Goal: Task Accomplishment & Management: Manage account settings

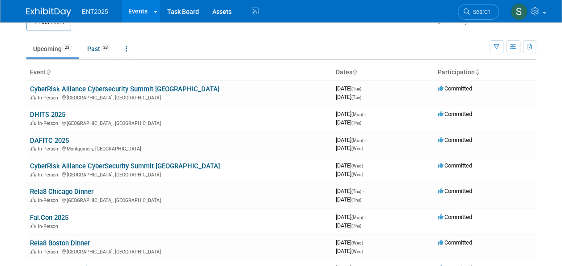
scroll to position [15, 0]
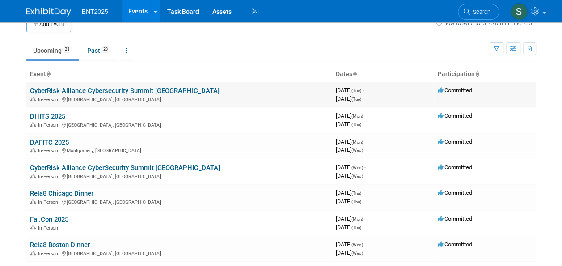
click at [64, 93] on link "CyberRisk Alliance Cybersecurity Summit [GEOGRAPHIC_DATA]" at bounding box center [125, 91] width 190 height 8
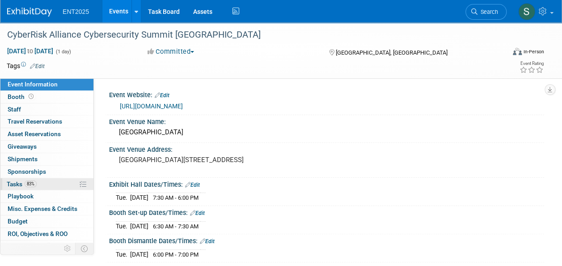
click at [13, 180] on span "Tasks 83%" at bounding box center [22, 183] width 30 height 7
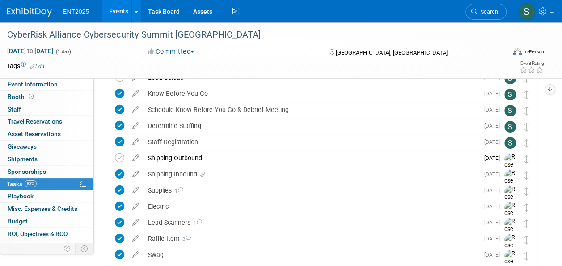
scroll to position [111, 0]
click at [168, 172] on div "Shipping Inbound" at bounding box center [311, 173] width 335 height 15
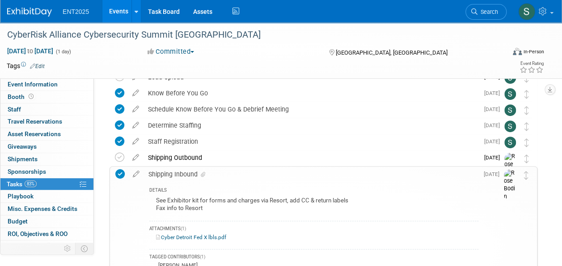
click at [206, 236] on link "Cyber Detroit Fed X lbls.pdf" at bounding box center [191, 237] width 70 height 6
click at [168, 176] on div "Shipping Inbound" at bounding box center [311, 173] width 334 height 15
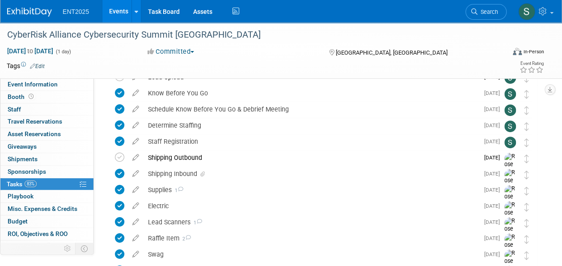
click at [117, 10] on link "Events" at bounding box center [118, 11] width 33 height 22
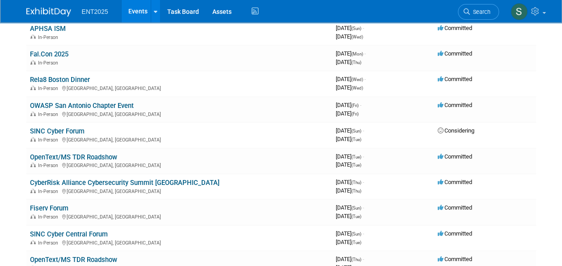
scroll to position [205, 0]
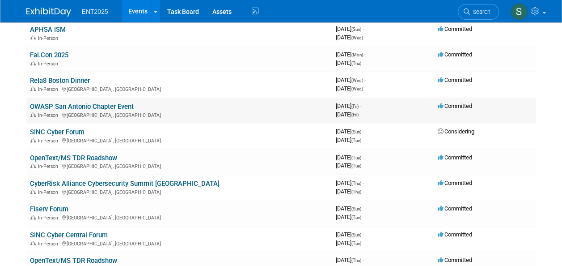
click at [84, 107] on link "OWASP San Antonio Chapter Event" at bounding box center [82, 106] width 104 height 8
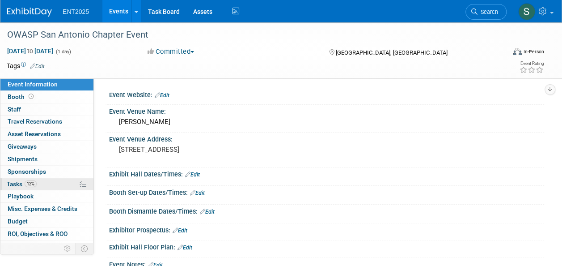
click at [16, 184] on span "Tasks 12%" at bounding box center [22, 183] width 30 height 7
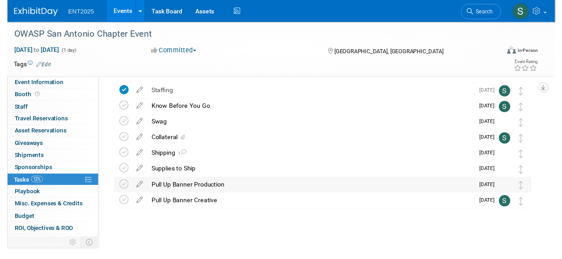
scroll to position [32, 0]
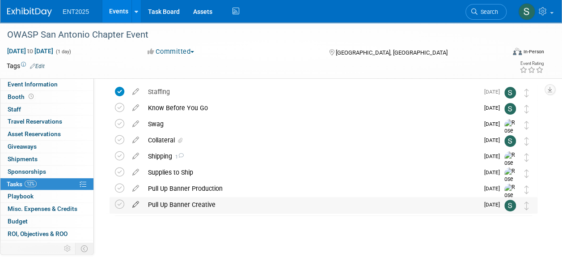
click at [135, 205] on icon at bounding box center [136, 202] width 16 height 11
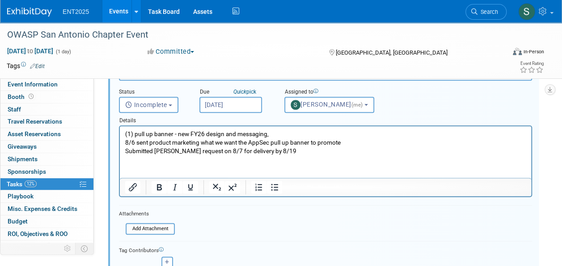
scroll to position [183, 0]
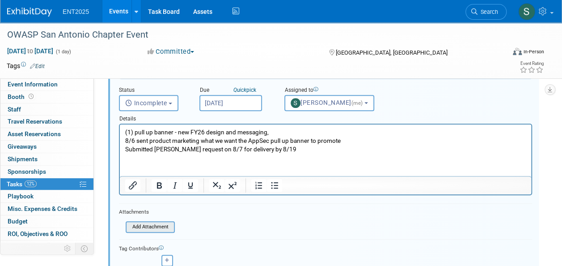
click at [162, 228] on input "file" at bounding box center [128, 227] width 91 height 10
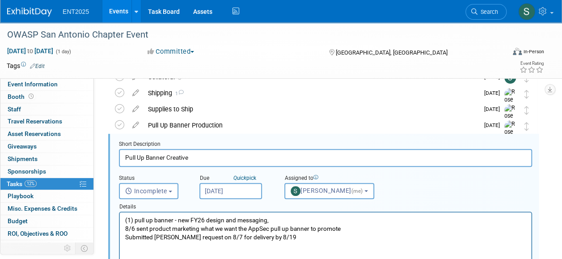
scroll to position [98, 0]
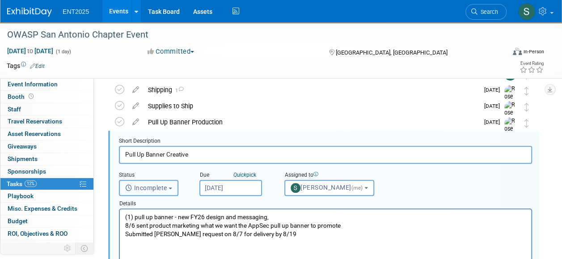
click at [169, 191] on button "Incomplete" at bounding box center [148, 188] width 59 height 16
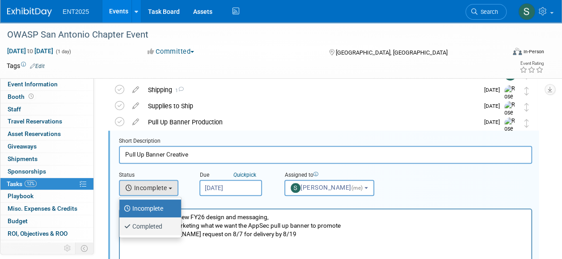
click at [161, 226] on label "Completed" at bounding box center [148, 226] width 48 height 14
click at [121, 226] on input "Completed" at bounding box center [118, 225] width 6 height 6
select select "3"
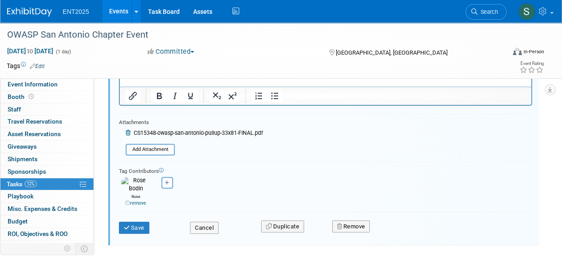
scroll to position [274, 0]
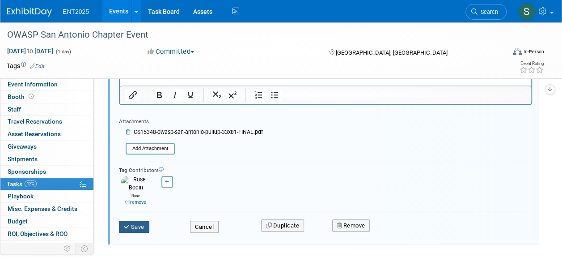
click at [138, 220] on button "Save" at bounding box center [134, 226] width 30 height 13
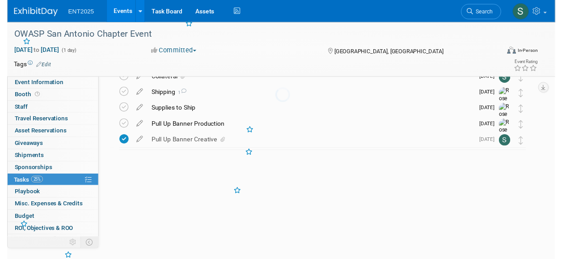
scroll to position [34, 0]
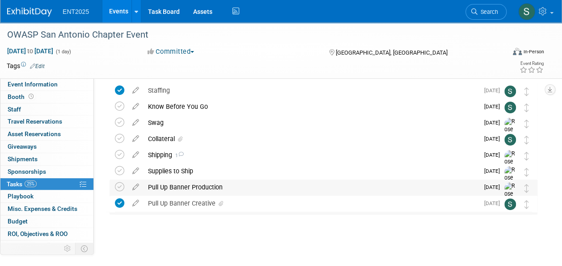
click at [171, 183] on div "Pull Up Banner Production" at bounding box center [311, 186] width 335 height 15
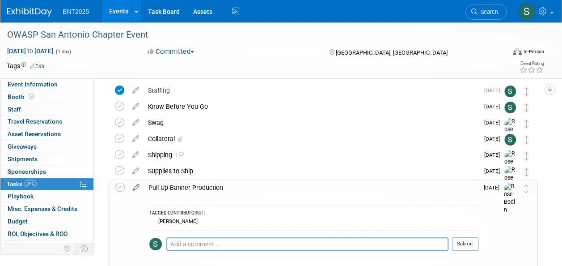
click at [136, 187] on icon at bounding box center [136, 185] width 16 height 11
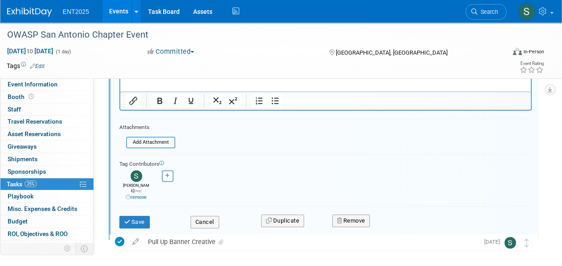
scroll to position [237, 0]
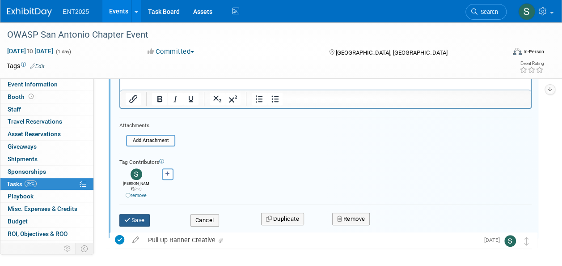
click at [136, 216] on button "Save" at bounding box center [134, 220] width 30 height 13
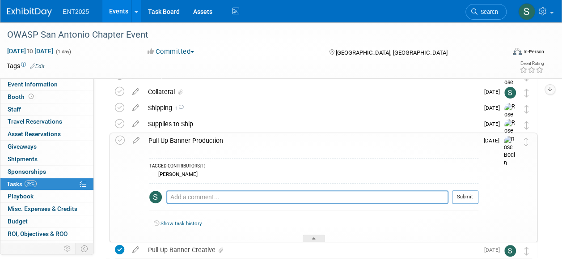
scroll to position [81, 0]
click at [216, 139] on div "Pull Up Banner Production" at bounding box center [311, 139] width 334 height 15
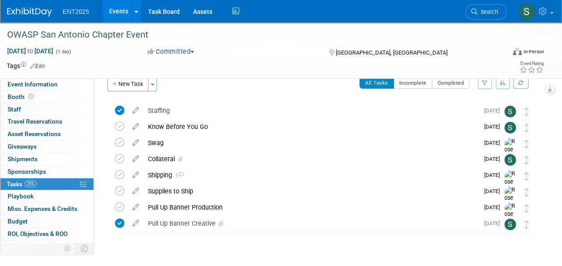
scroll to position [0, 0]
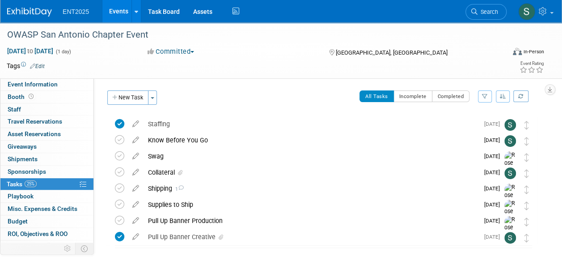
click at [118, 14] on link "Events" at bounding box center [118, 11] width 33 height 22
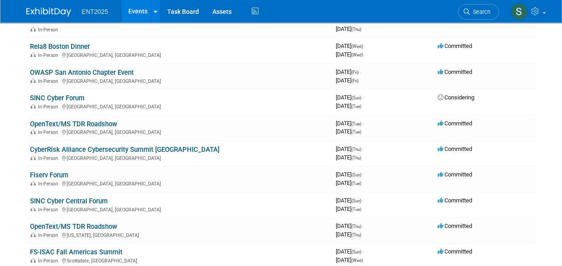
scroll to position [233, 0]
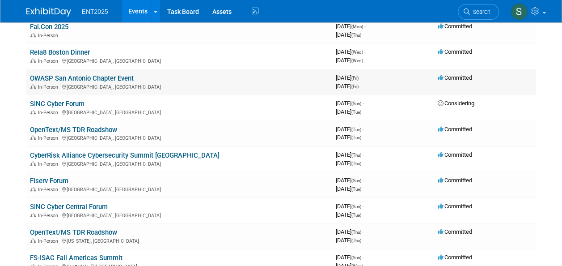
click at [109, 80] on link "OWASP San Antonio Chapter Event" at bounding box center [82, 78] width 104 height 8
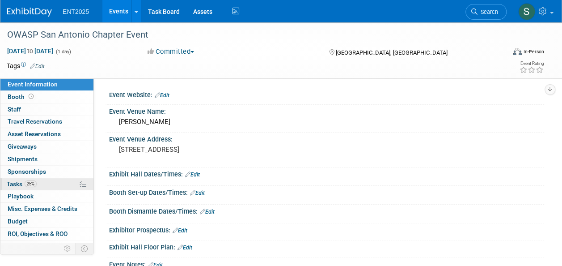
click at [17, 185] on span "Tasks 25%" at bounding box center [22, 183] width 30 height 7
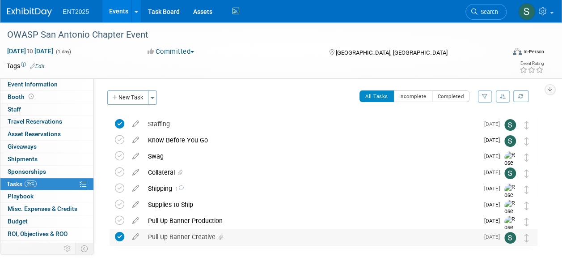
click at [153, 237] on div "Pull Up Banner Creative" at bounding box center [311, 236] width 335 height 15
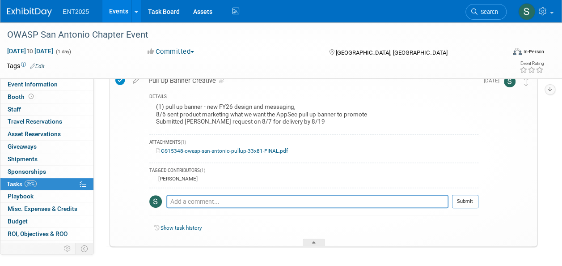
scroll to position [159, 0]
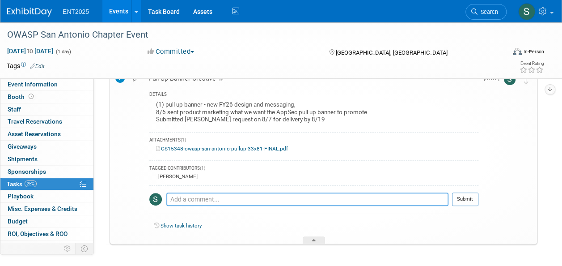
click at [176, 198] on textarea at bounding box center [307, 198] width 282 height 13
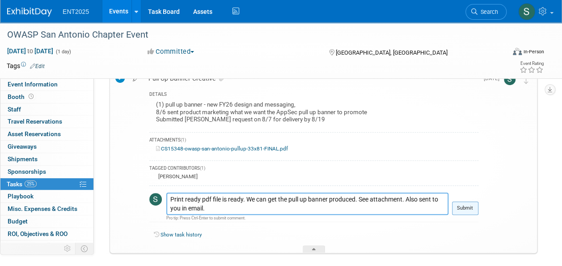
type textarea "Print ready pdf file is ready. We can get the pull up banner produced. See atta…"
click at [460, 206] on button "Submit" at bounding box center [465, 207] width 26 height 13
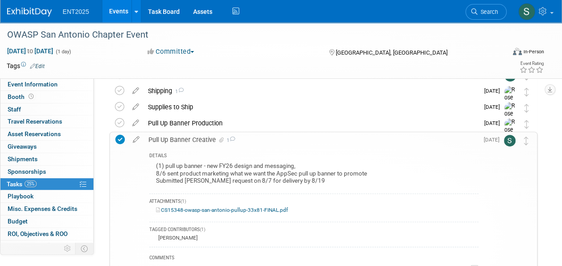
click at [174, 138] on div "Pull Up Banner Creative 1" at bounding box center [311, 139] width 334 height 15
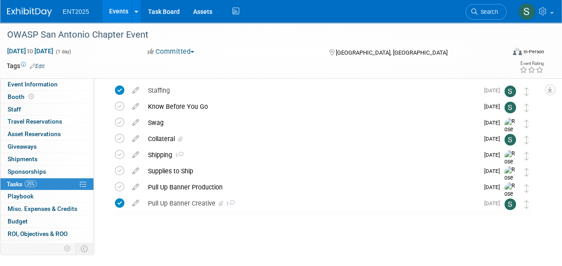
click at [121, 13] on link "Events" at bounding box center [118, 11] width 33 height 22
